Goal: Information Seeking & Learning: Learn about a topic

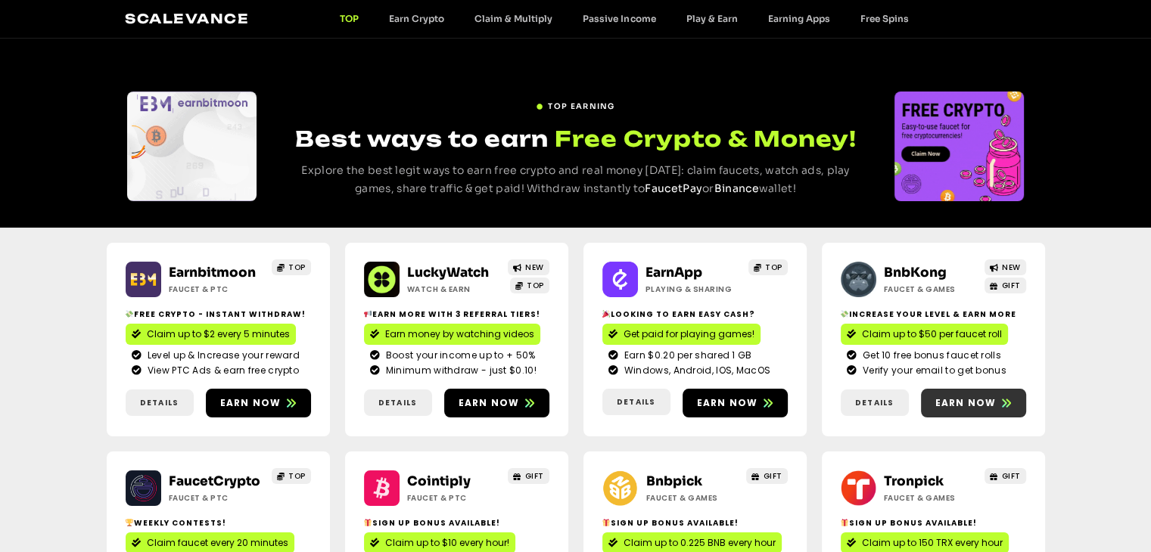
click at [958, 399] on span "Earn now" at bounding box center [965, 403] width 61 height 14
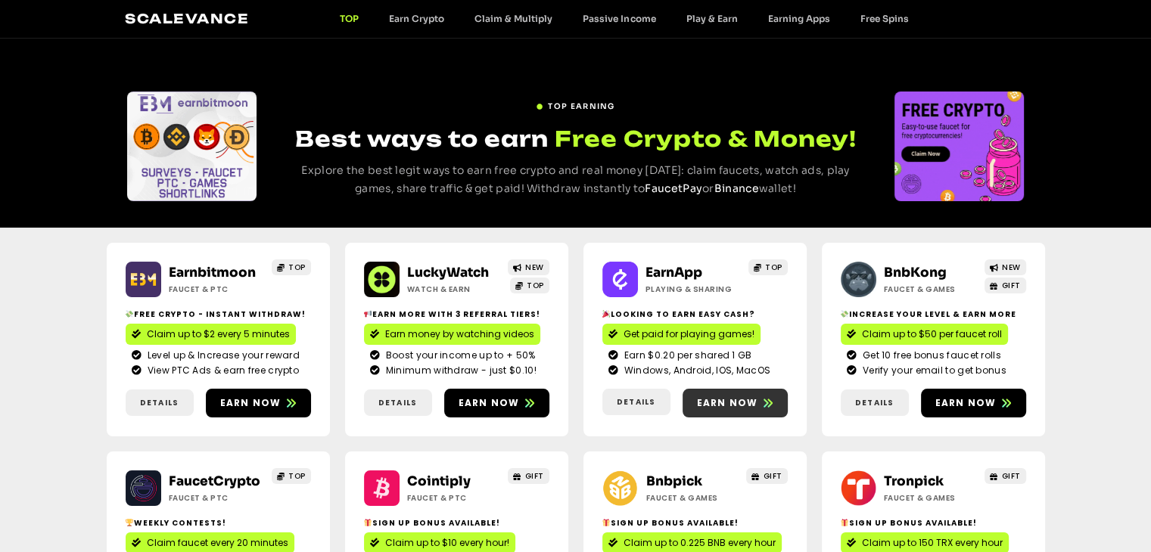
click at [741, 399] on span "Earn now" at bounding box center [727, 403] width 61 height 14
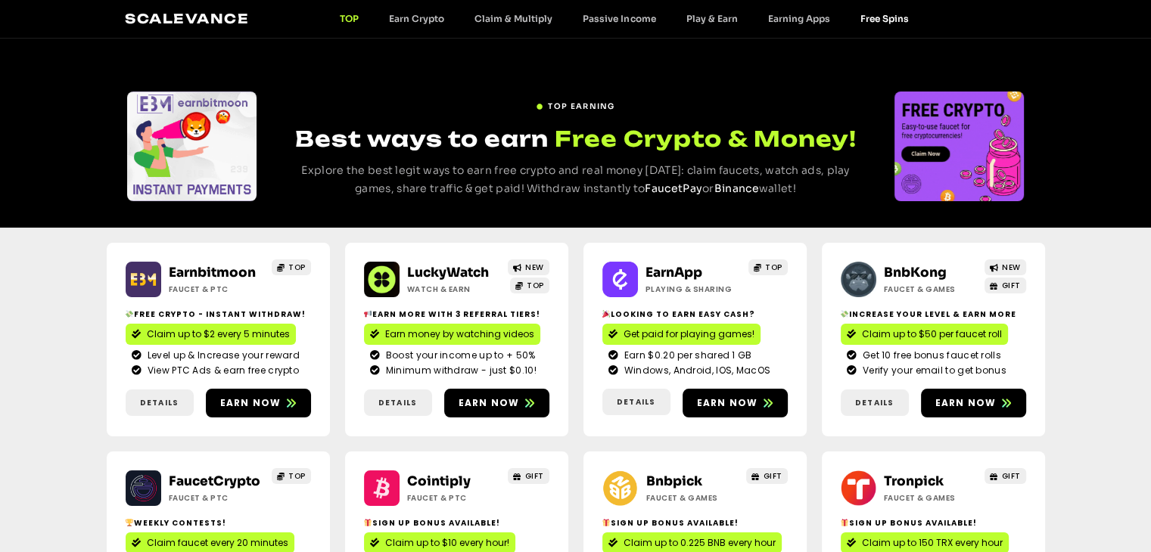
click at [874, 24] on link "Free Spins" at bounding box center [883, 18] width 79 height 11
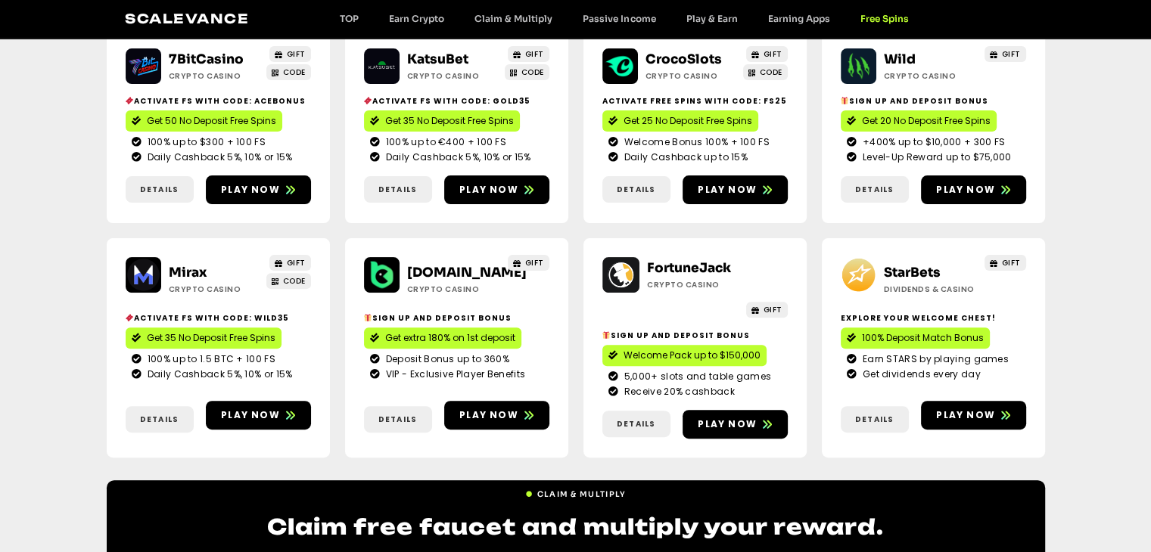
scroll to position [454, 0]
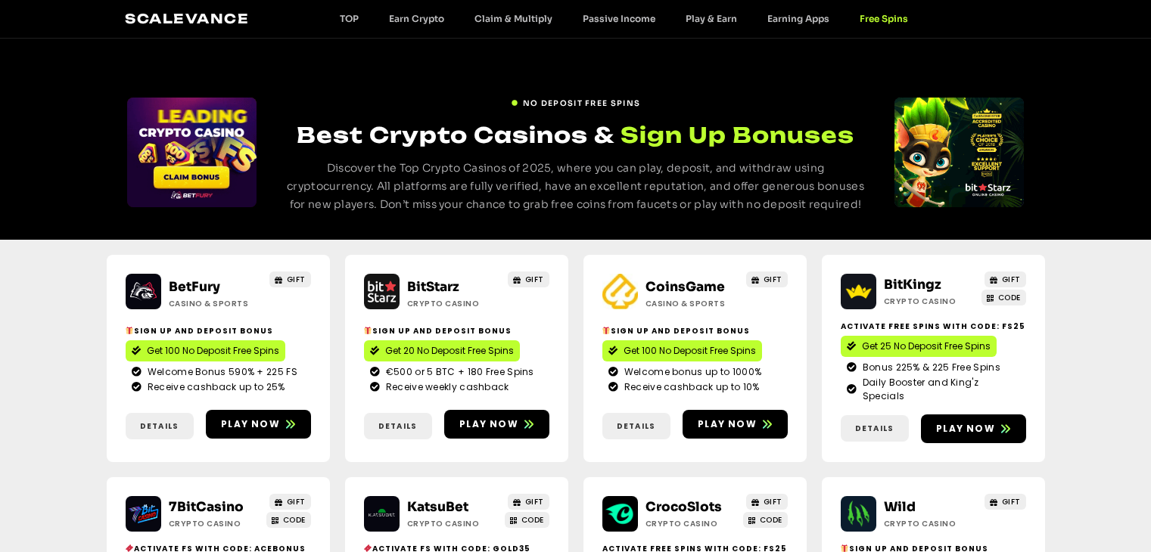
scroll to position [454, 0]
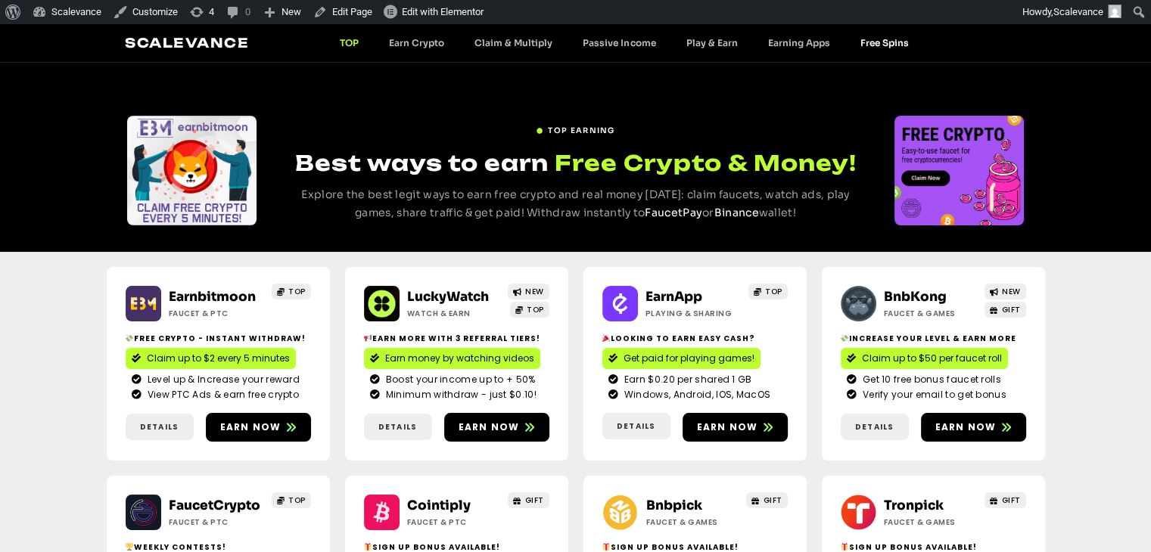
click at [862, 43] on link "Free Spins" at bounding box center [883, 42] width 79 height 11
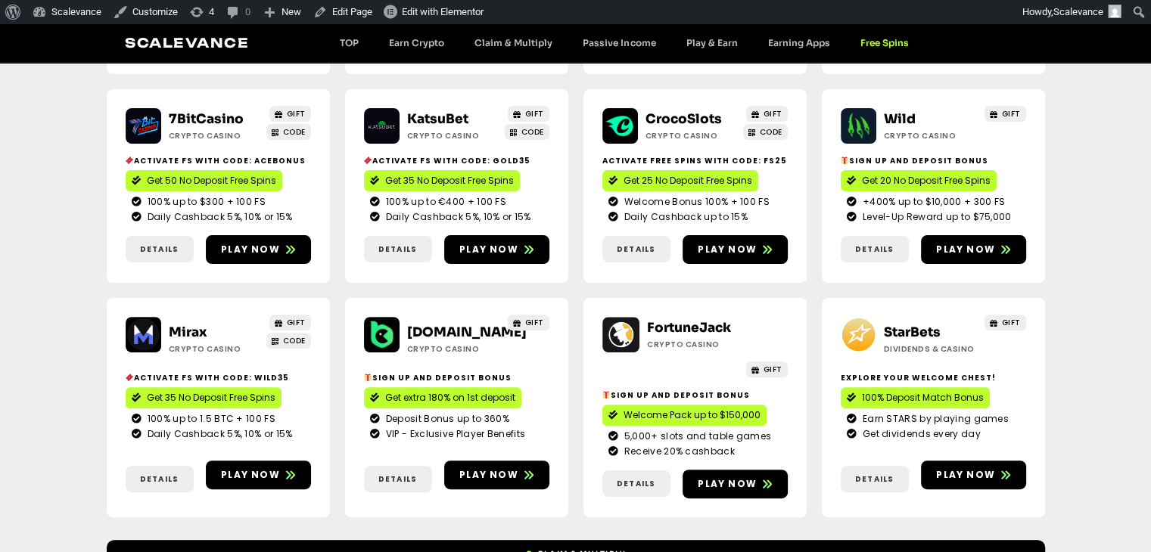
scroll to position [454, 0]
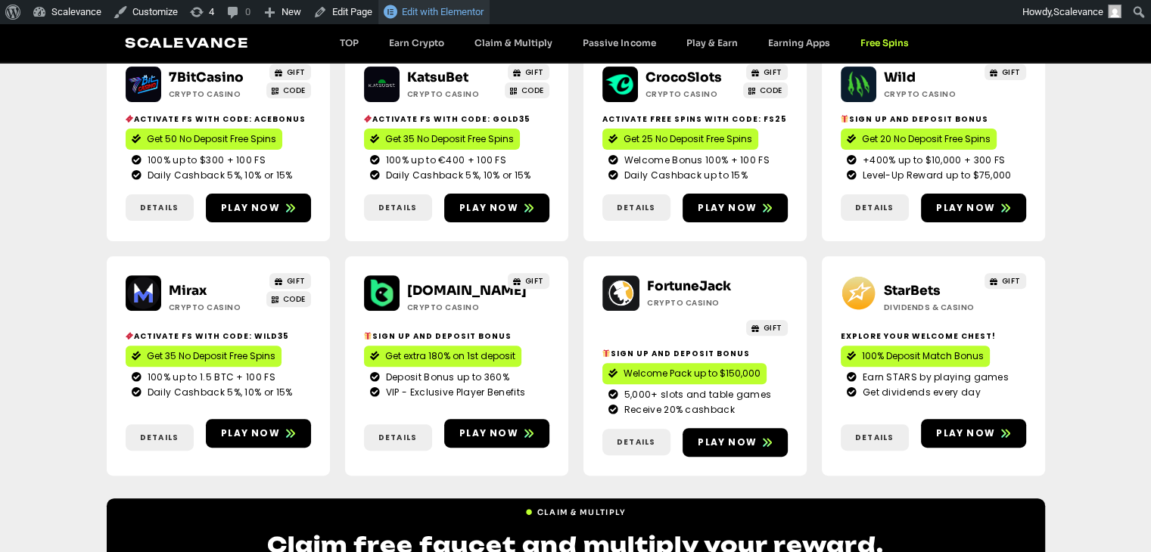
click at [426, 6] on span "Edit with Elementor" at bounding box center [443, 11] width 82 height 11
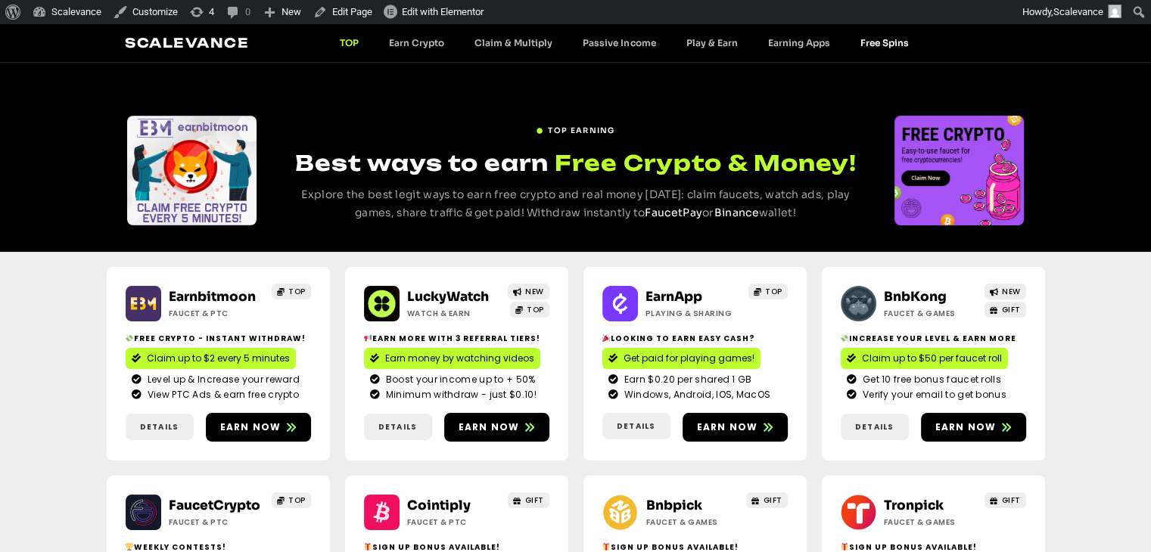
click at [896, 43] on link "Free Spins" at bounding box center [883, 42] width 79 height 11
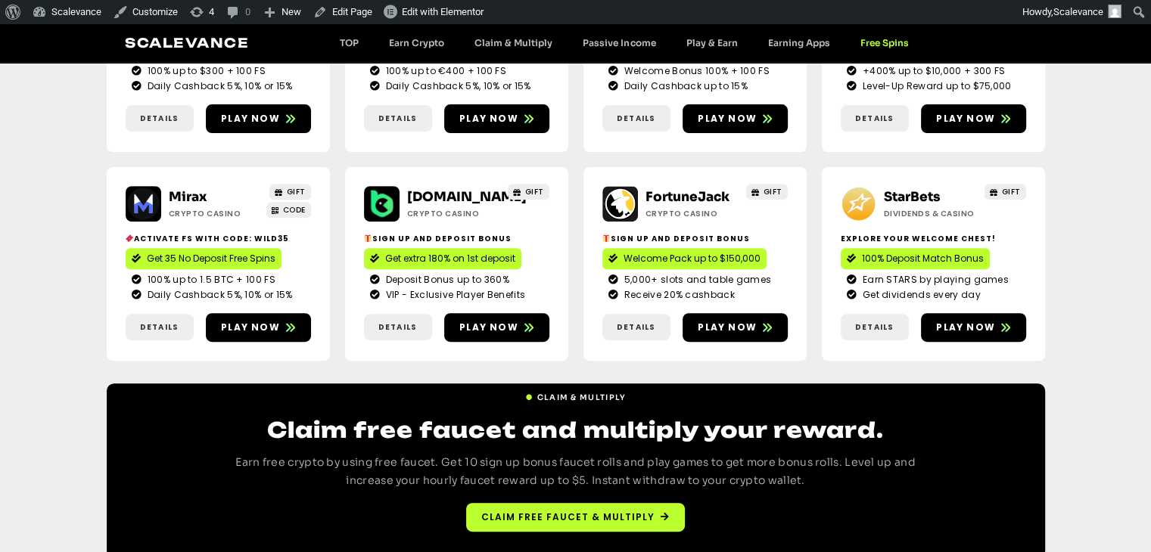
scroll to position [578, 0]
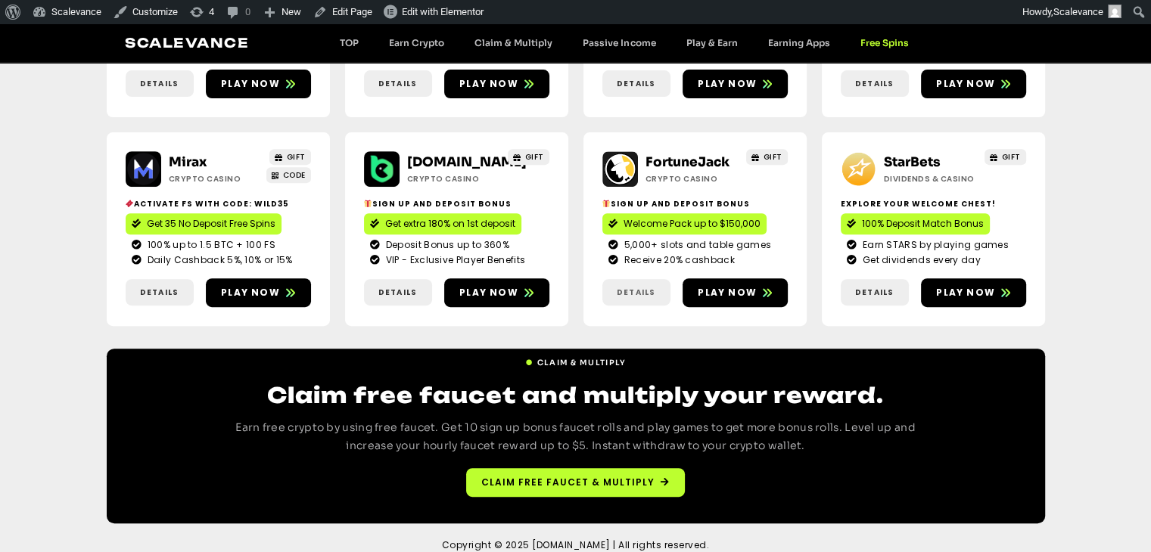
click at [617, 286] on link "Details" at bounding box center [636, 292] width 68 height 26
click at [631, 287] on span "Details" at bounding box center [636, 292] width 39 height 11
click at [400, 287] on span "Details" at bounding box center [397, 292] width 39 height 11
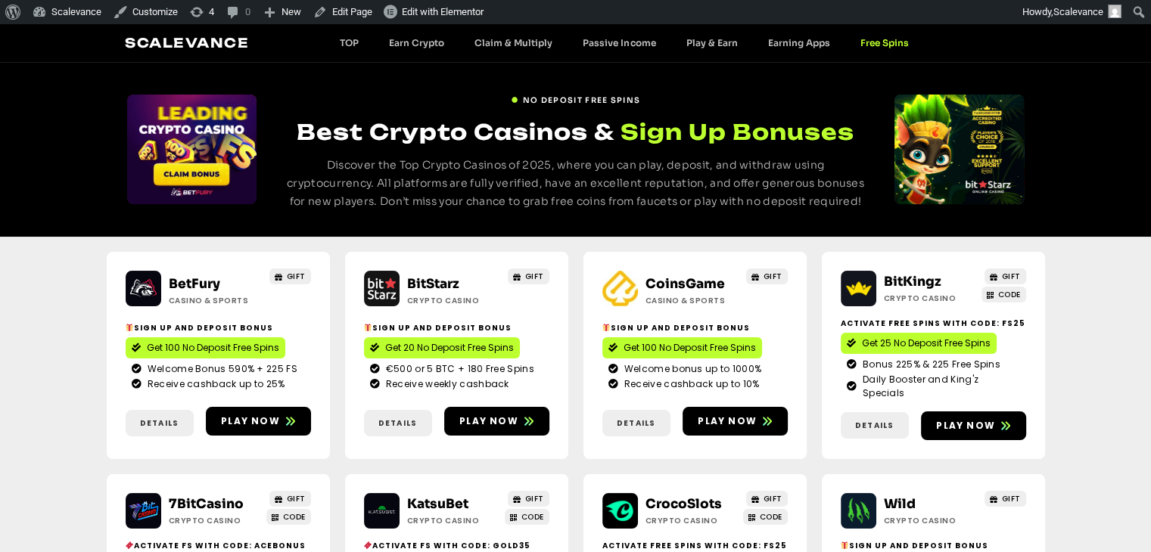
scroll to position [0, 0]
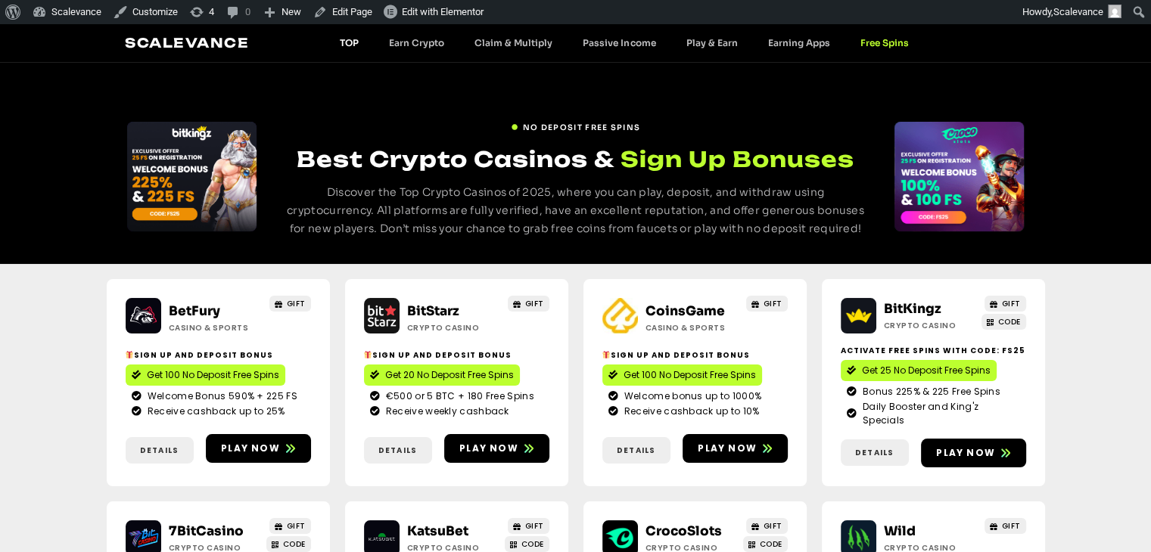
click at [347, 42] on link "TOP" at bounding box center [349, 42] width 49 height 11
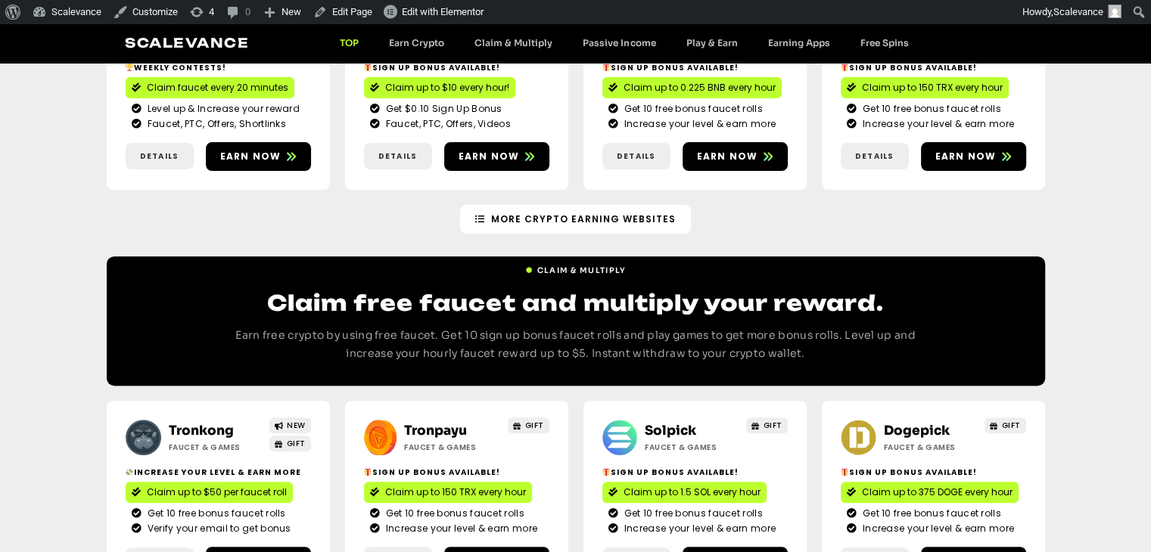
scroll to position [303, 0]
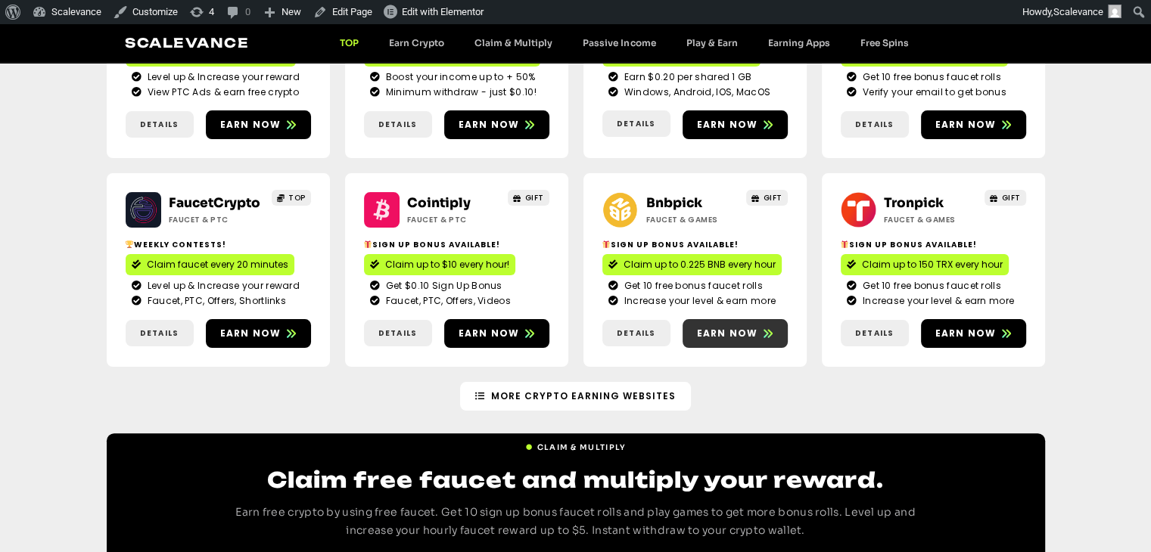
click at [757, 329] on span "Earn now" at bounding box center [734, 334] width 105 height 14
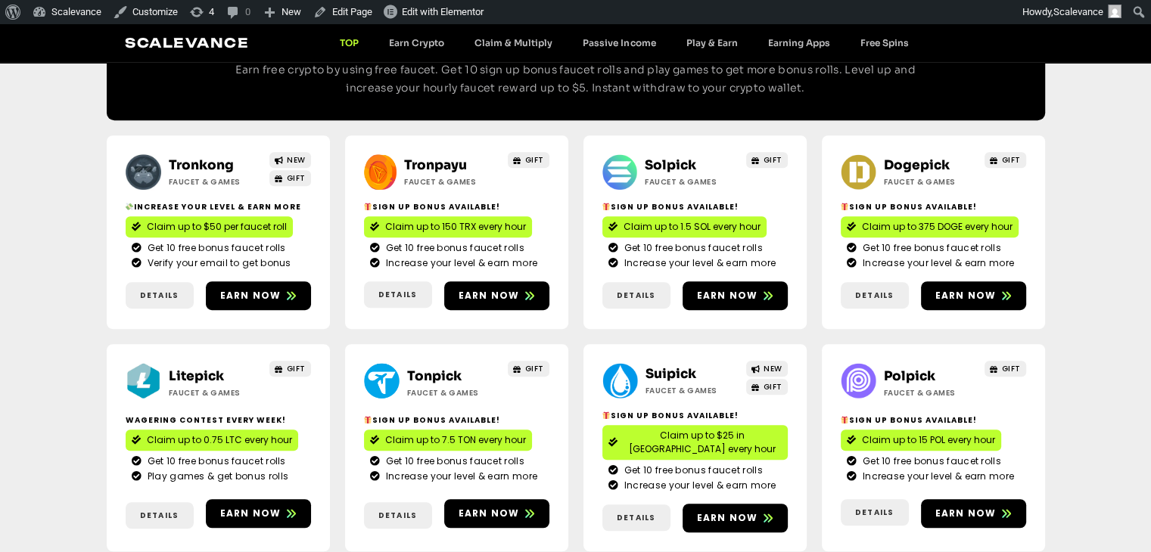
scroll to position [757, 0]
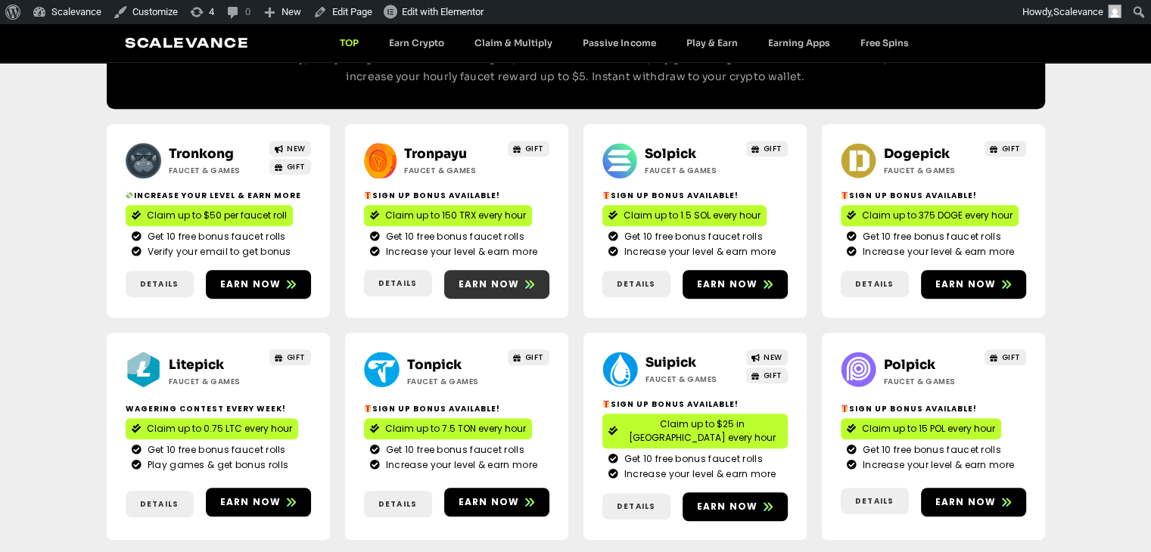
click at [518, 288] on span "Earn now" at bounding box center [496, 285] width 105 height 14
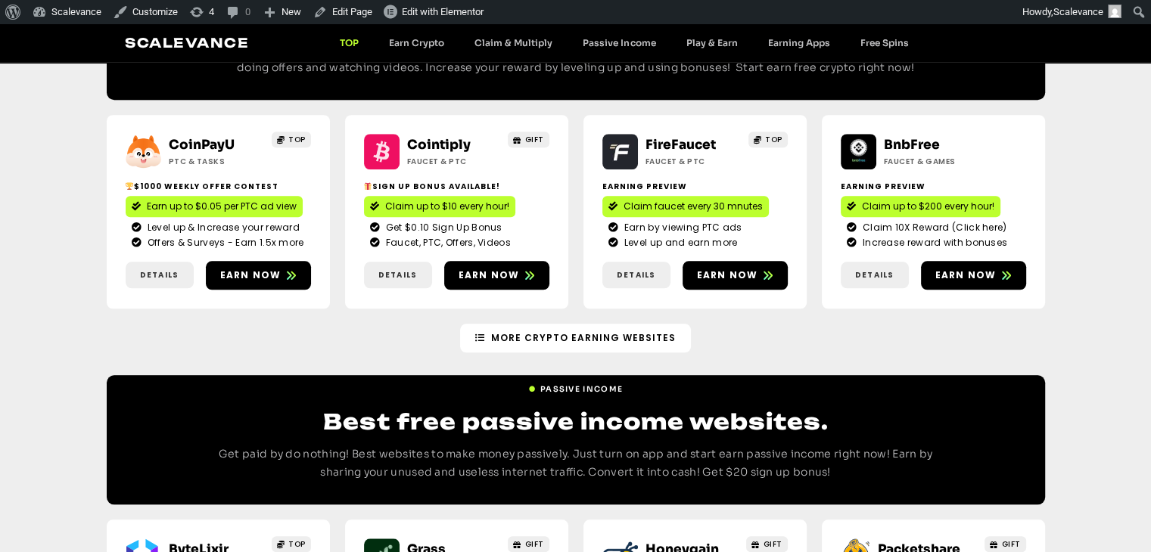
scroll to position [1362, 0]
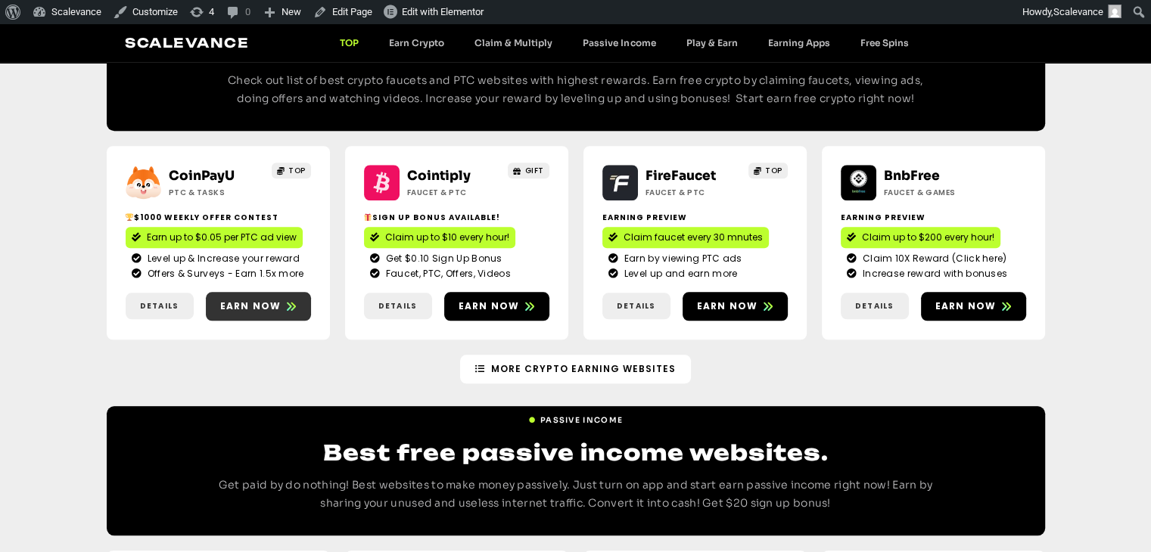
click at [259, 300] on span "Earn now" at bounding box center [250, 307] width 61 height 14
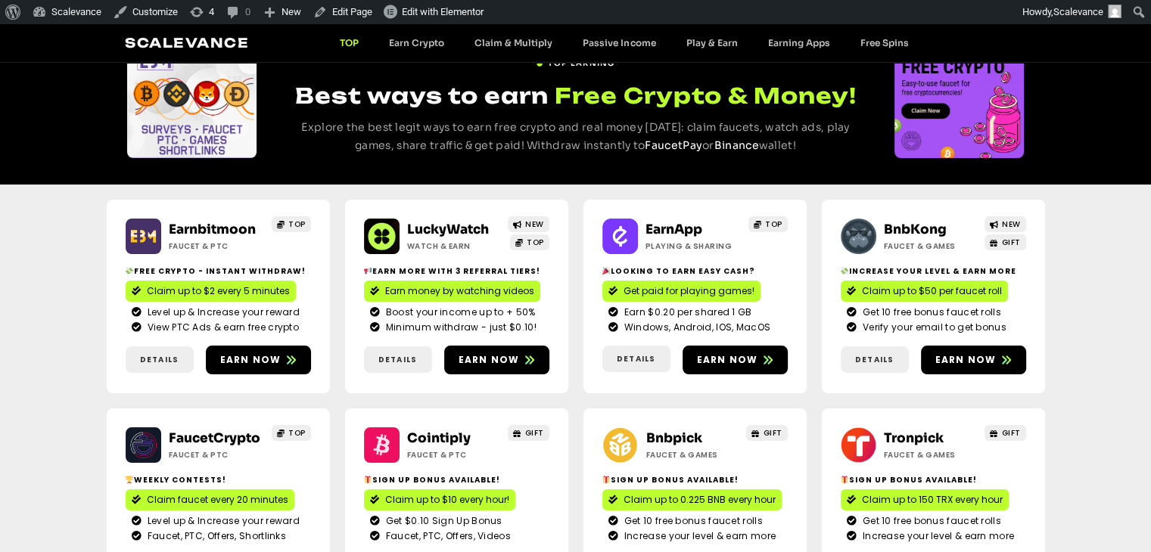
scroll to position [76, 0]
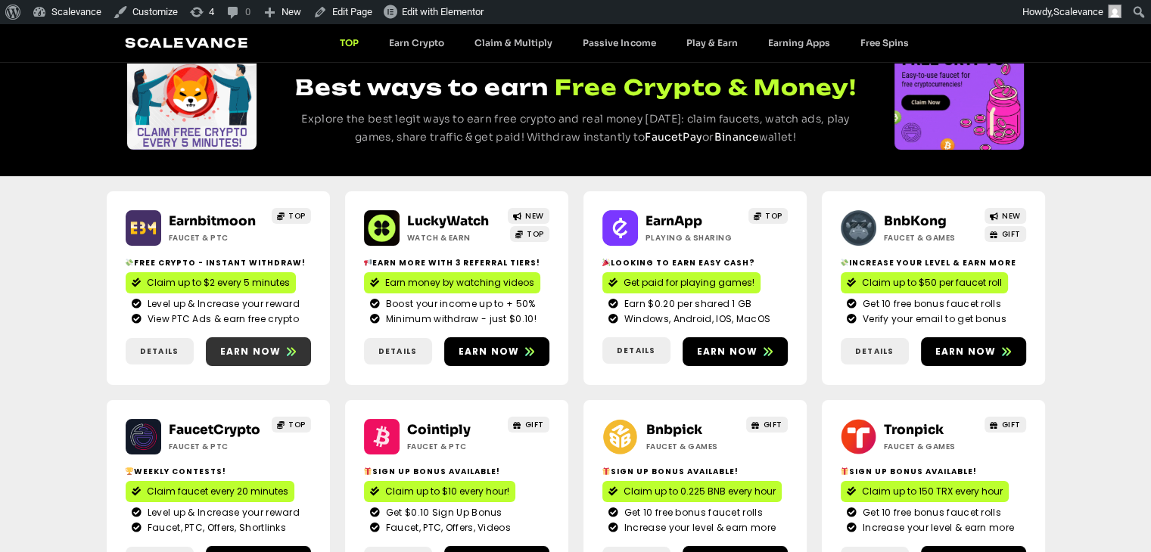
click at [254, 346] on span "Earn now" at bounding box center [250, 352] width 61 height 14
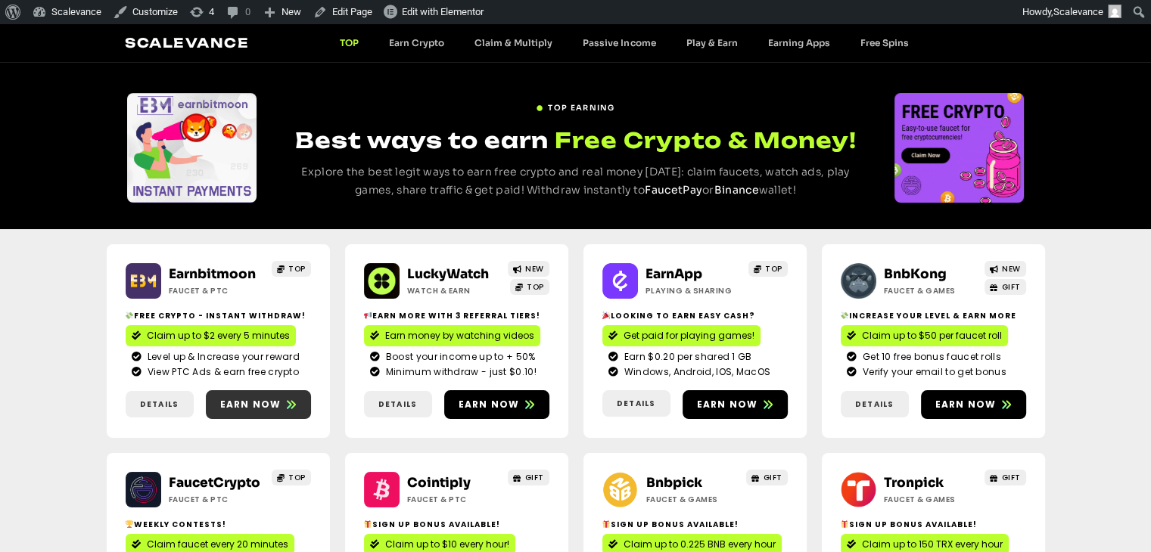
scroll to position [0, 0]
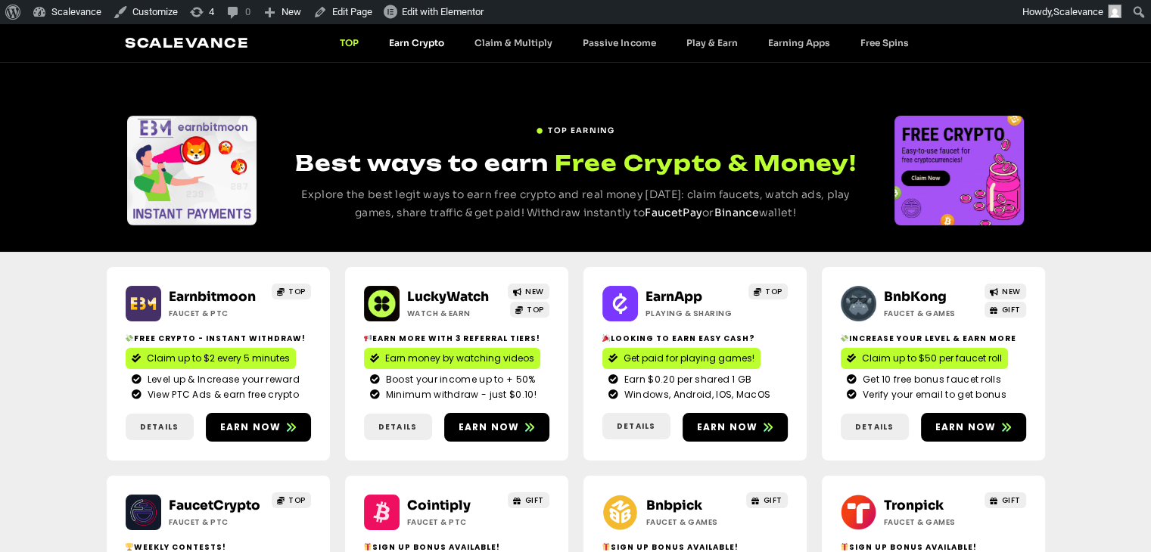
click at [419, 38] on link "Earn Crypto" at bounding box center [416, 42] width 85 height 11
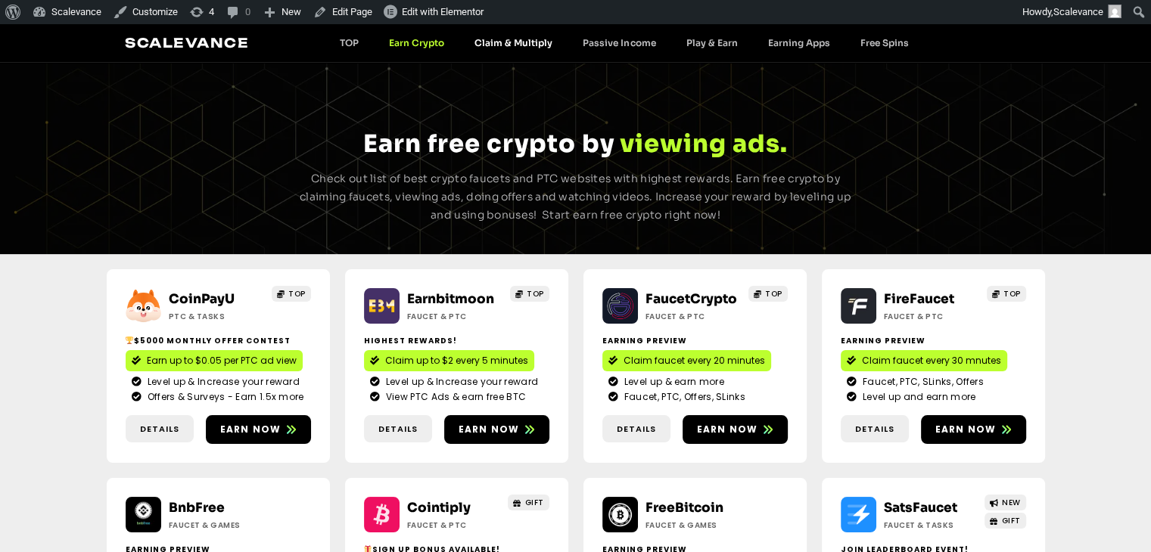
click at [482, 43] on link "Claim & Multiply" at bounding box center [513, 42] width 108 height 11
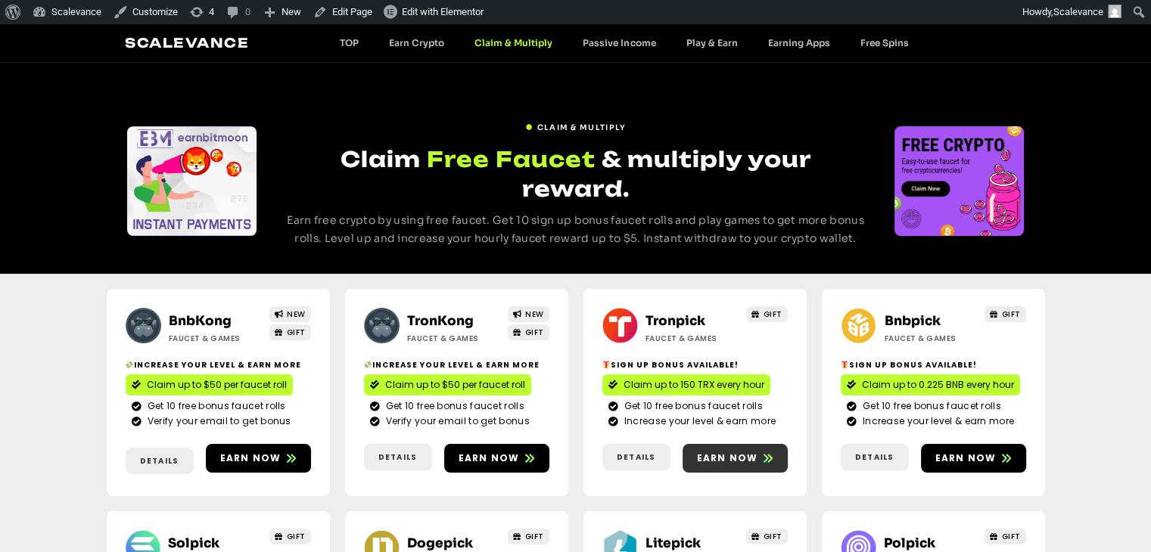
click at [743, 444] on link "Earn now" at bounding box center [734, 458] width 105 height 29
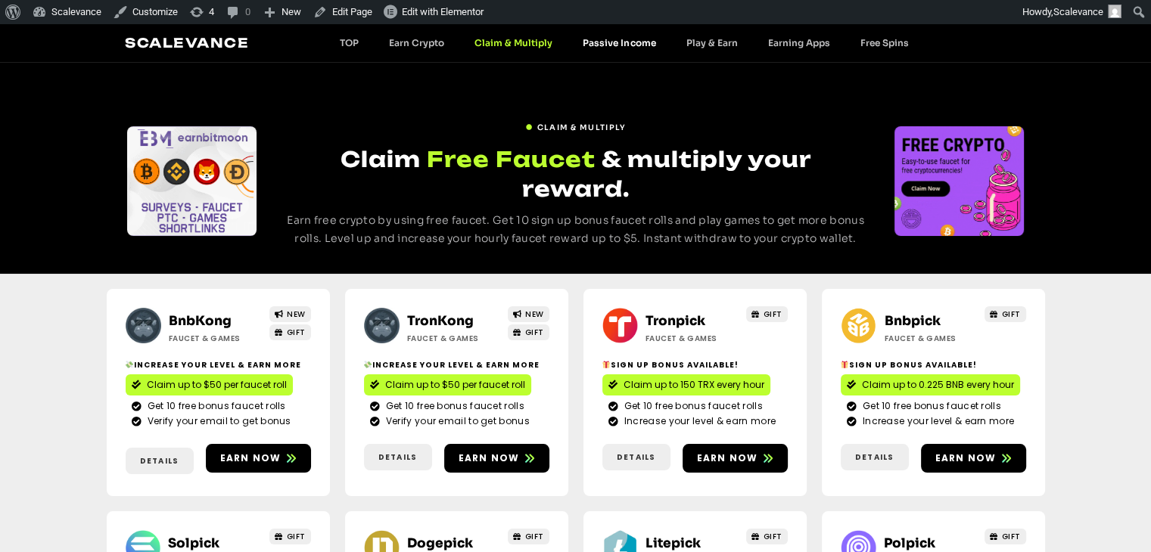
click at [614, 45] on link "Passive Income" at bounding box center [618, 42] width 103 height 11
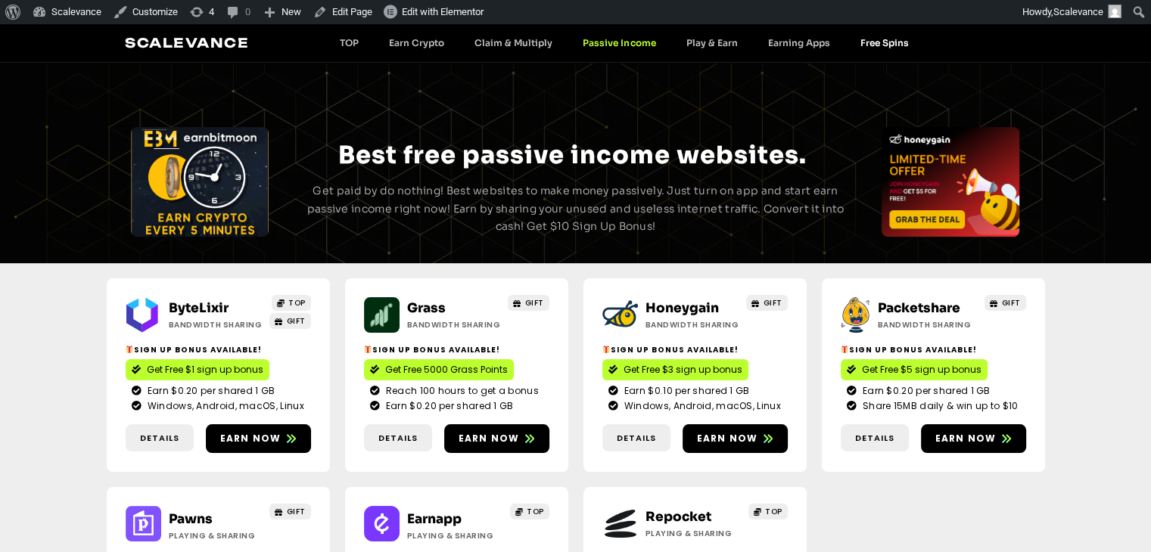
click at [844, 47] on link "Free Spins" at bounding box center [883, 42] width 79 height 11
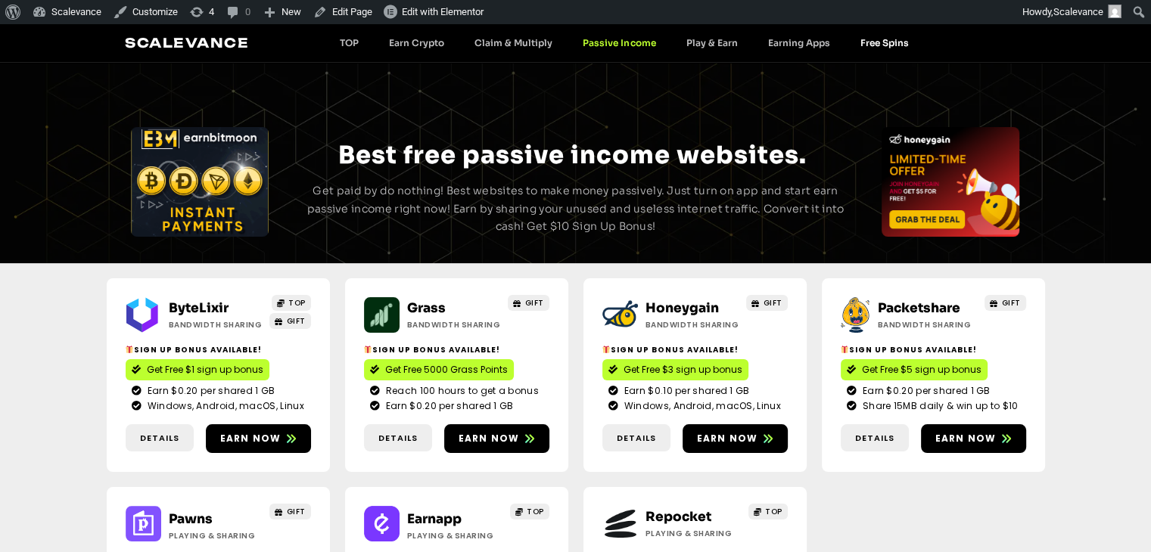
click at [862, 38] on link "Free Spins" at bounding box center [883, 42] width 79 height 11
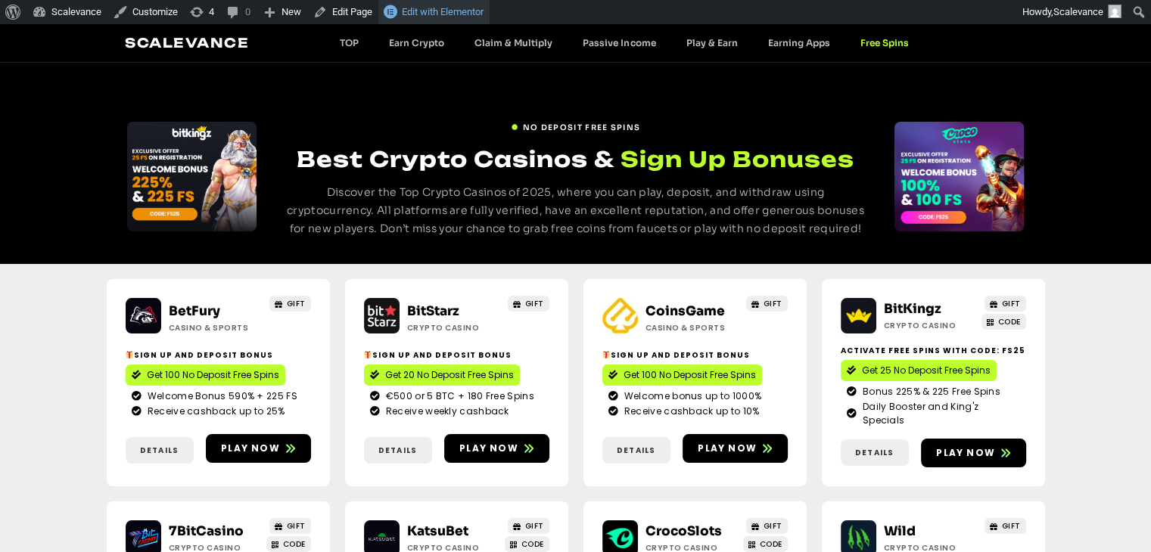
click at [455, 13] on span "Edit with Elementor" at bounding box center [443, 11] width 82 height 11
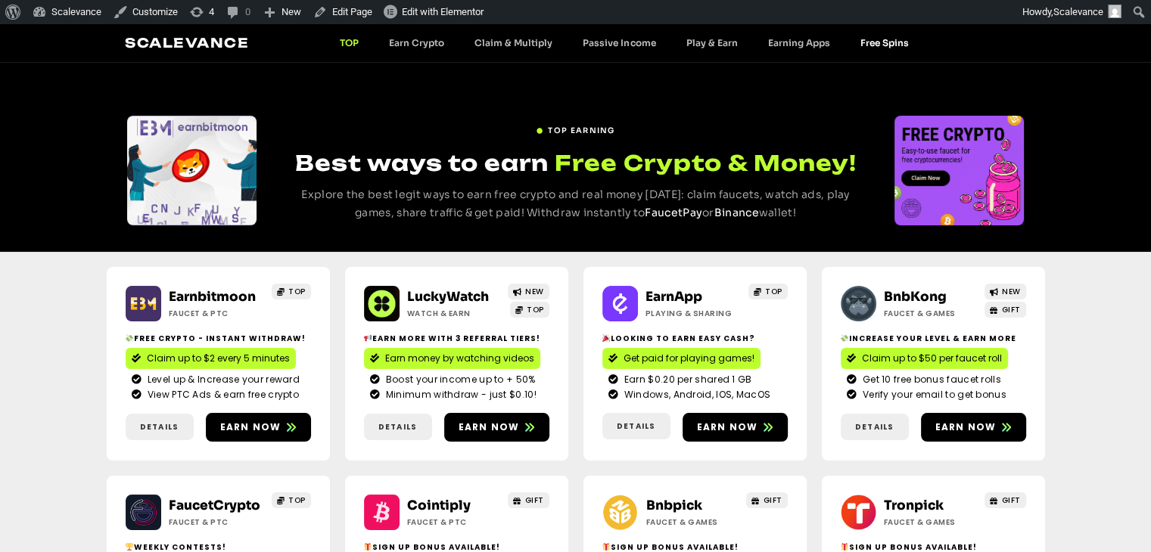
click at [878, 45] on link "Free Spins" at bounding box center [883, 42] width 79 height 11
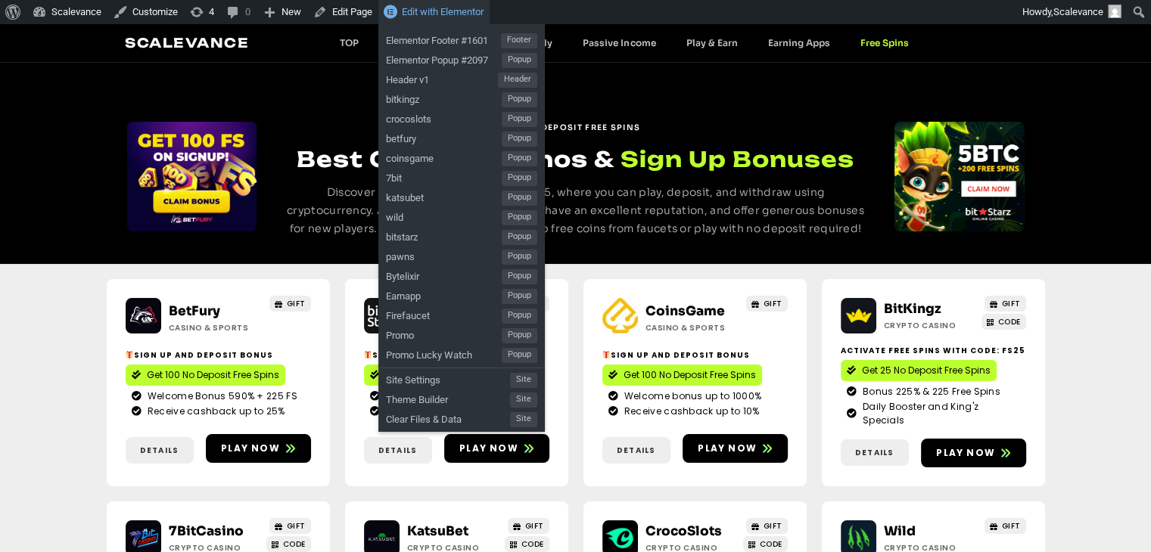
click at [440, 10] on span "Edit with Elementor" at bounding box center [443, 11] width 82 height 11
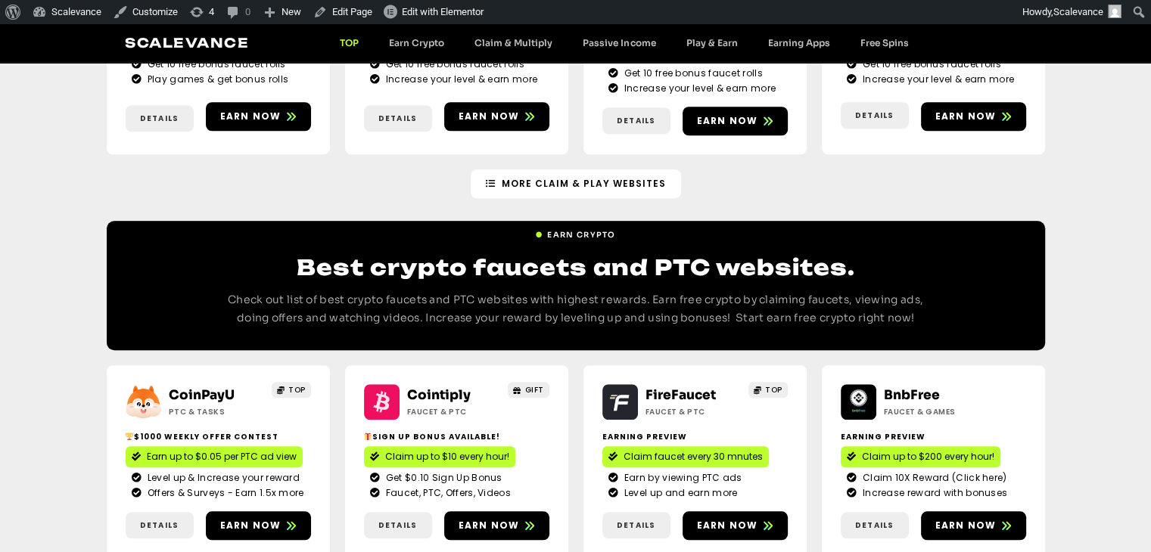
scroll to position [1145, 0]
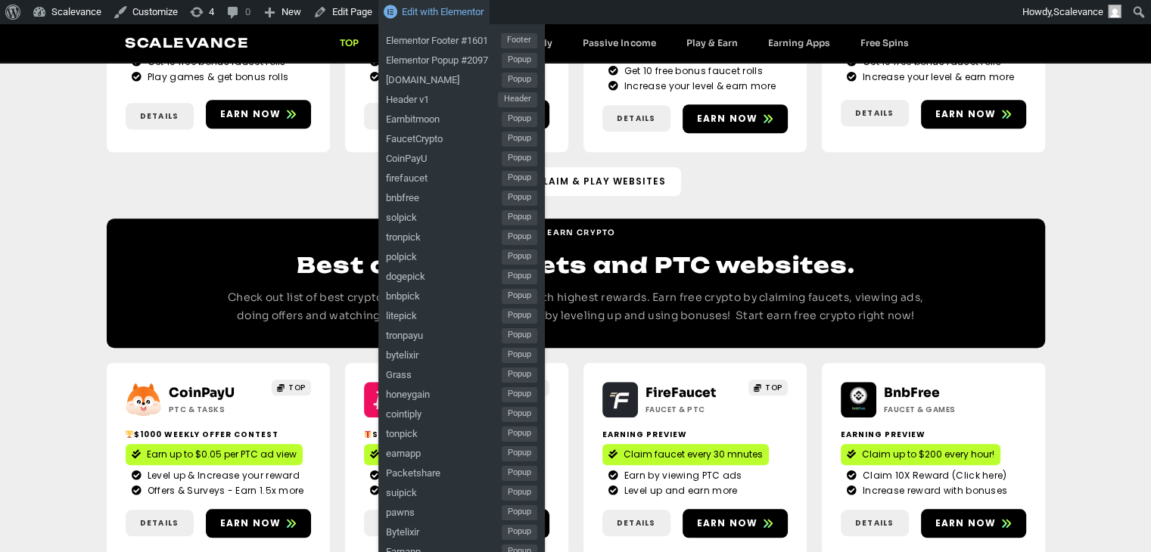
click at [455, 14] on span "Edit with Elementor" at bounding box center [443, 11] width 82 height 11
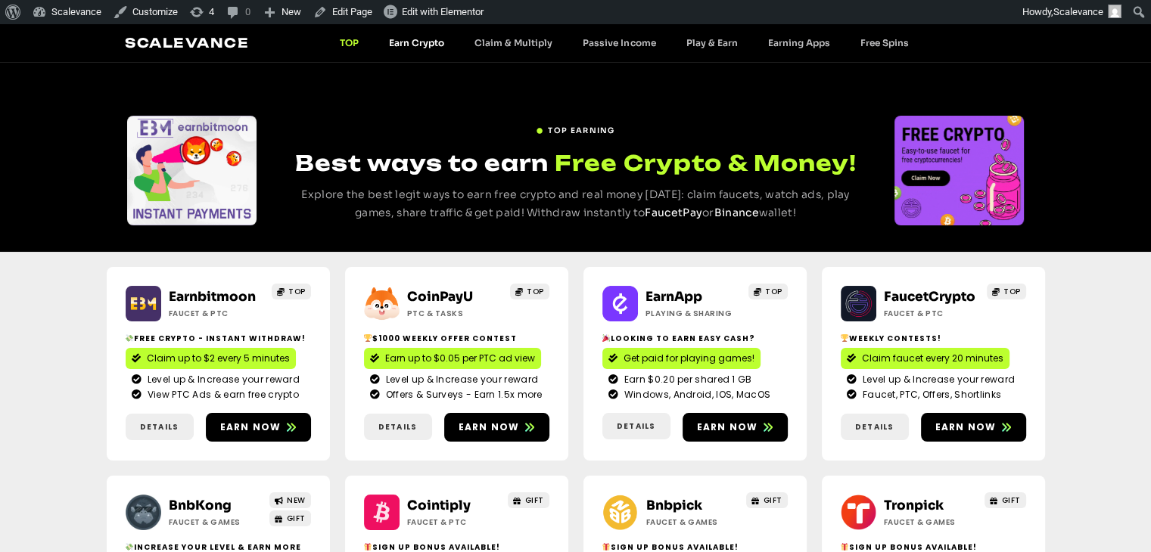
click at [412, 44] on link "Earn Crypto" at bounding box center [416, 42] width 85 height 11
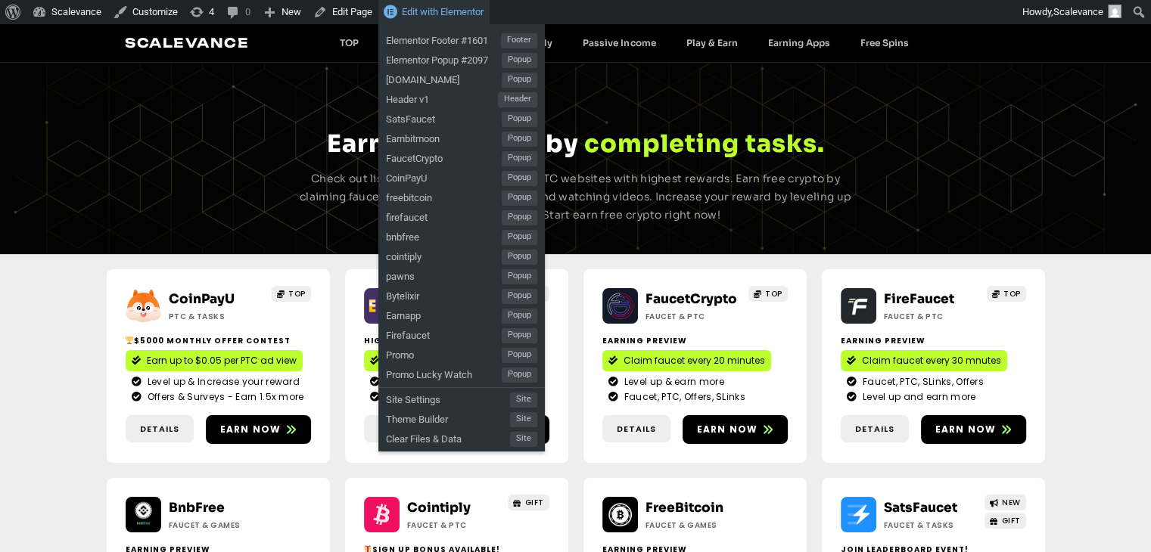
click at [440, 11] on span "Edit with Elementor" at bounding box center [443, 11] width 82 height 11
